Goal: Task Accomplishment & Management: Use online tool/utility

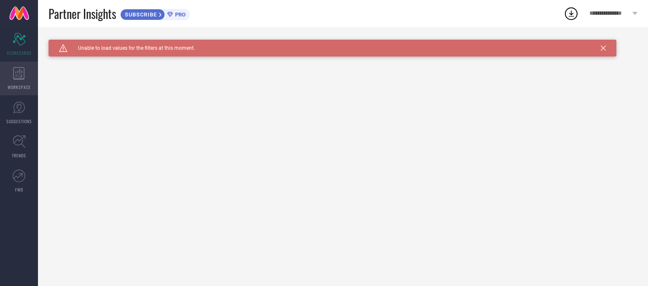
click at [30, 82] on div "WORKSPACE" at bounding box center [19, 79] width 38 height 34
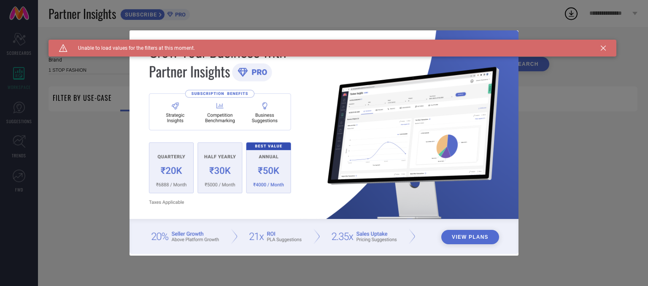
type input "1 STOP FASHION"
type input "All"
click at [479, 237] on button "View Plans" at bounding box center [470, 237] width 58 height 14
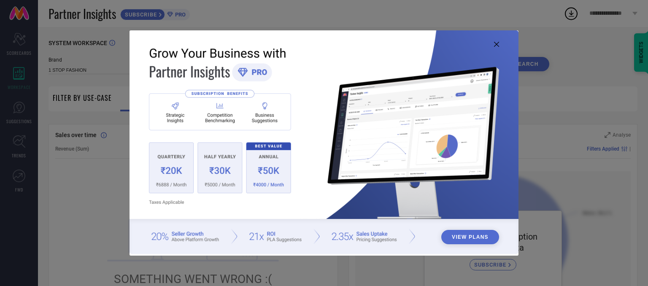
click at [494, 46] on icon at bounding box center [496, 44] width 5 height 5
